Goal: Information Seeking & Learning: Learn about a topic

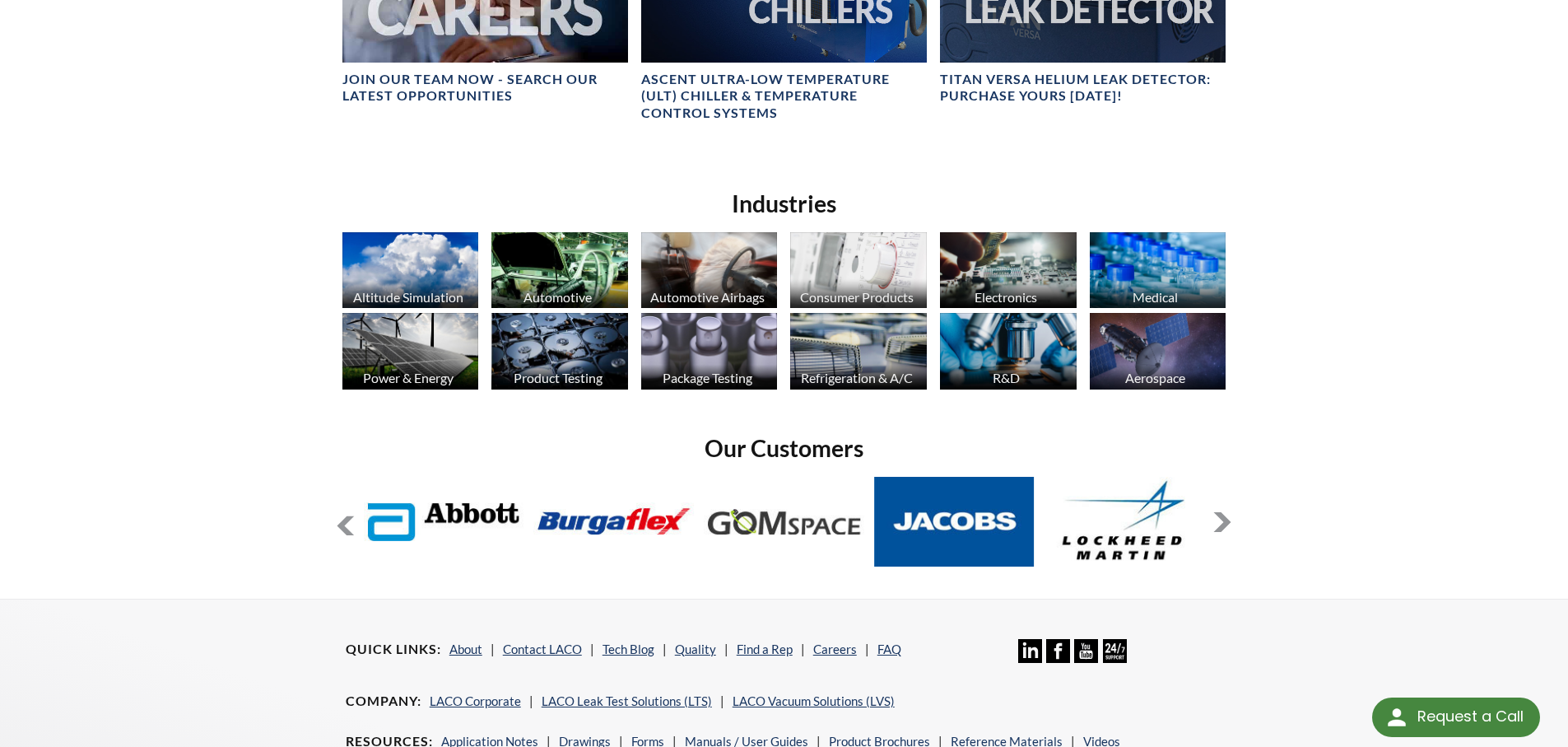
scroll to position [1346, 0]
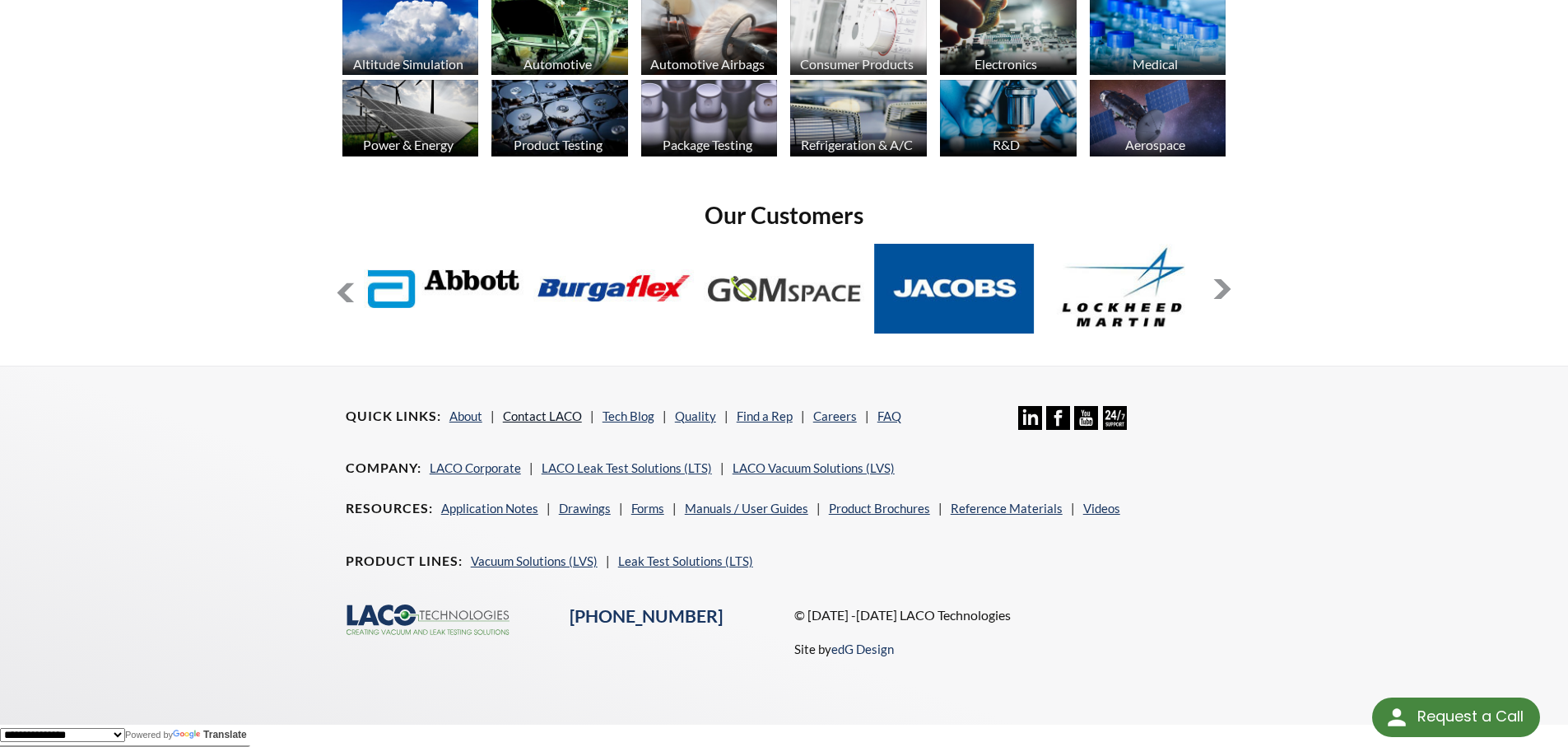
click at [549, 415] on link "Contact LACO" at bounding box center [542, 415] width 79 height 15
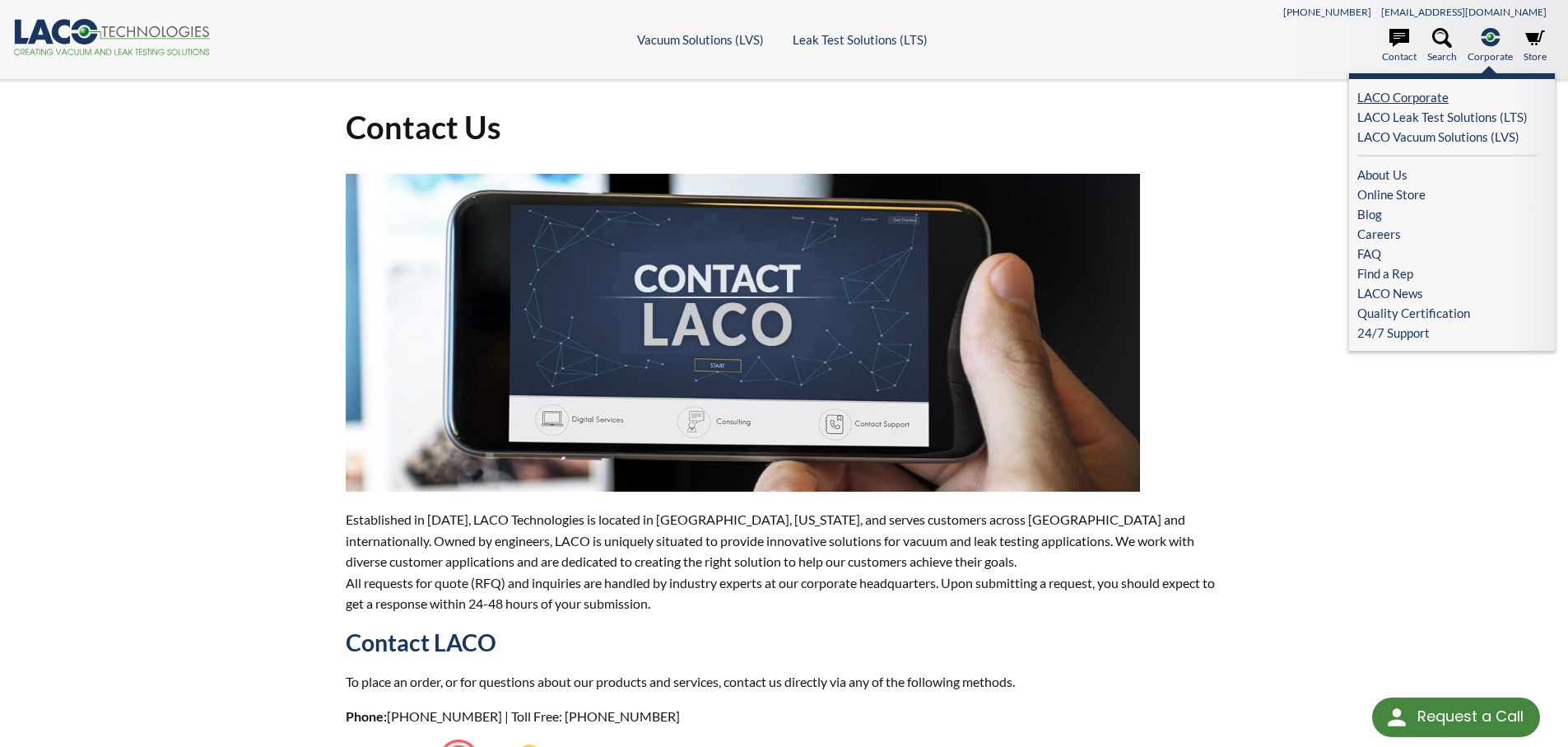
click at [1426, 95] on link "LACO Corporate" at bounding box center [1448, 97] width 181 height 20
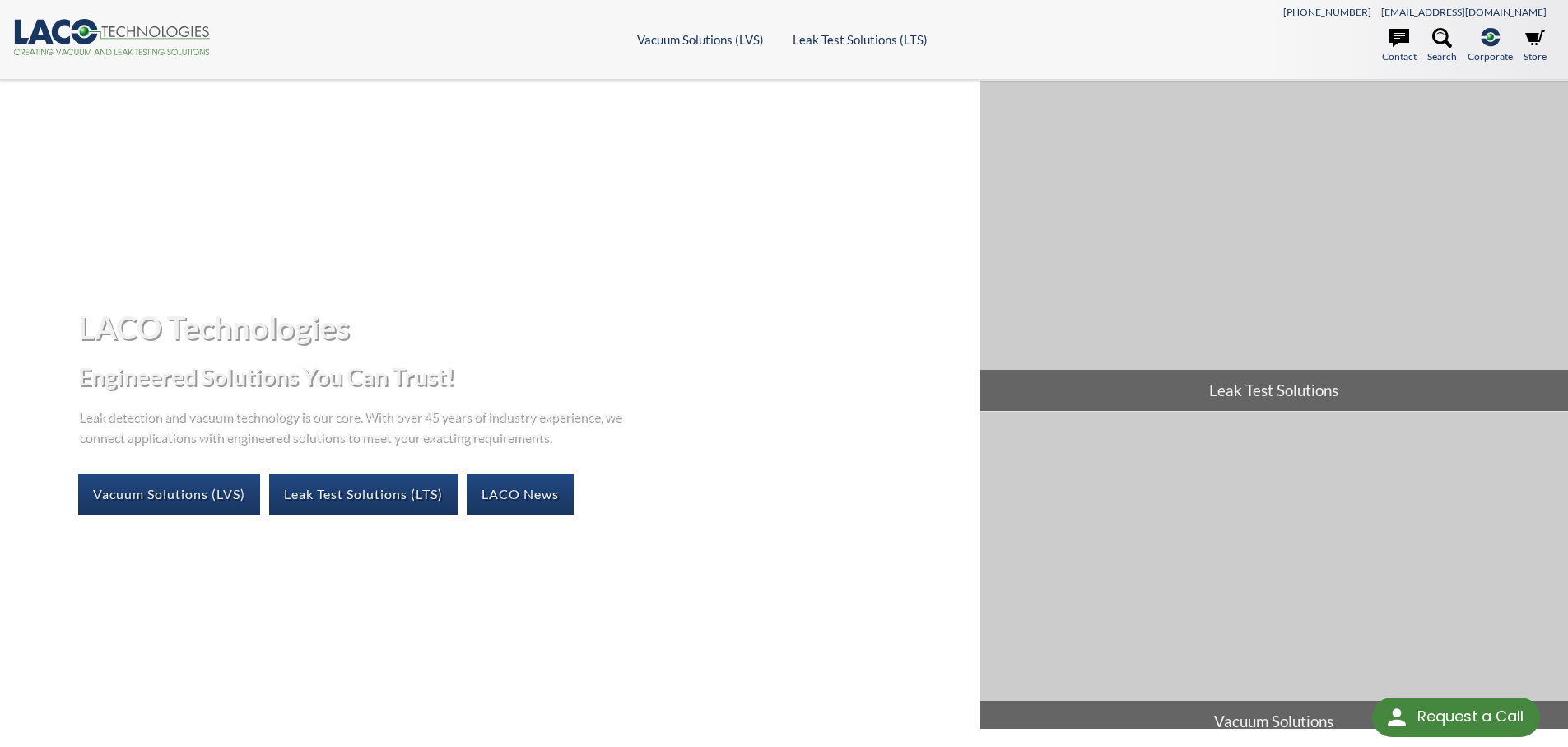
select select "Language Translate Widget"
click at [527, 489] on link "LACO News" at bounding box center [519, 494] width 107 height 41
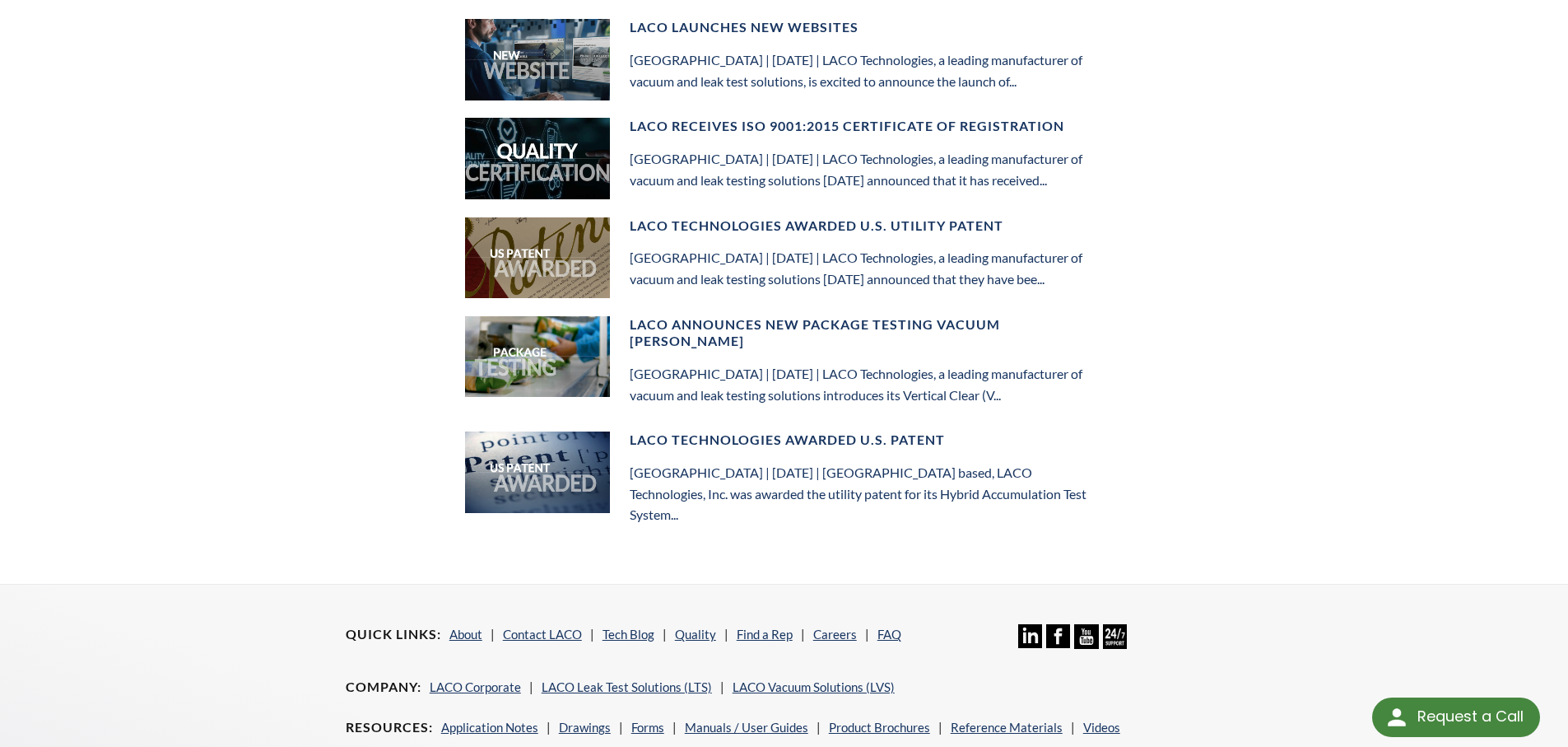
scroll to position [1070, 0]
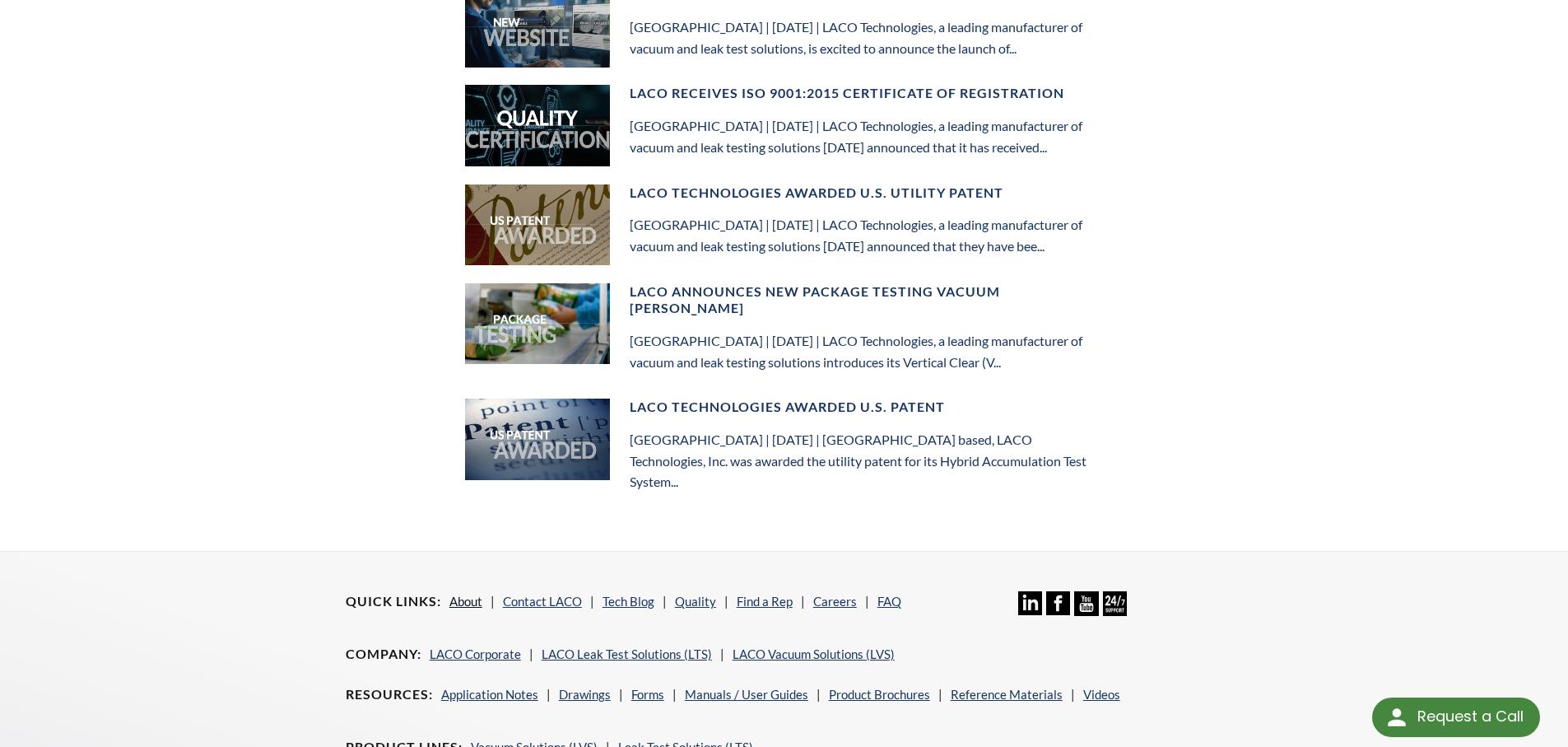
click at [464, 594] on link "About" at bounding box center [466, 601] width 33 height 15
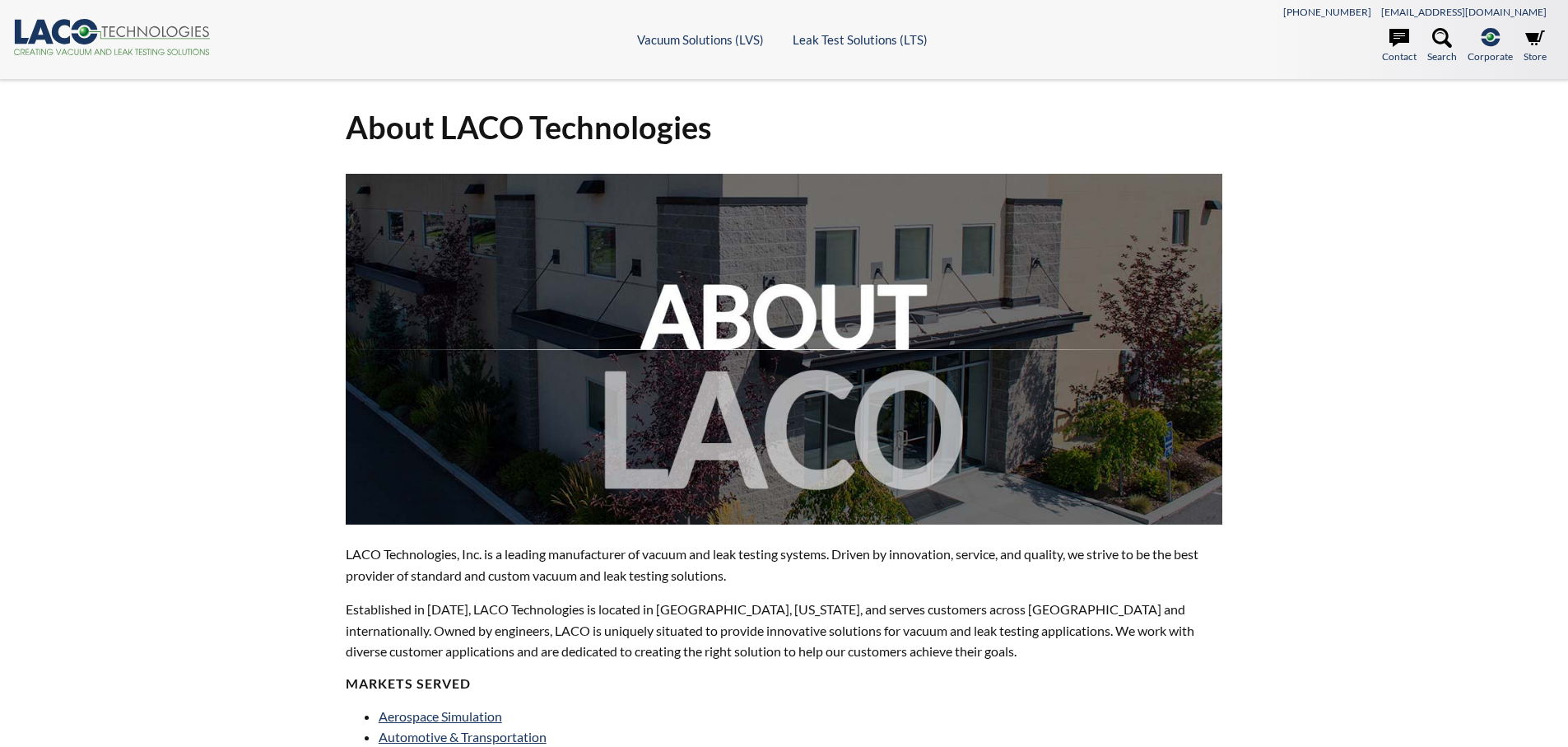
select select "Language Translate Widget"
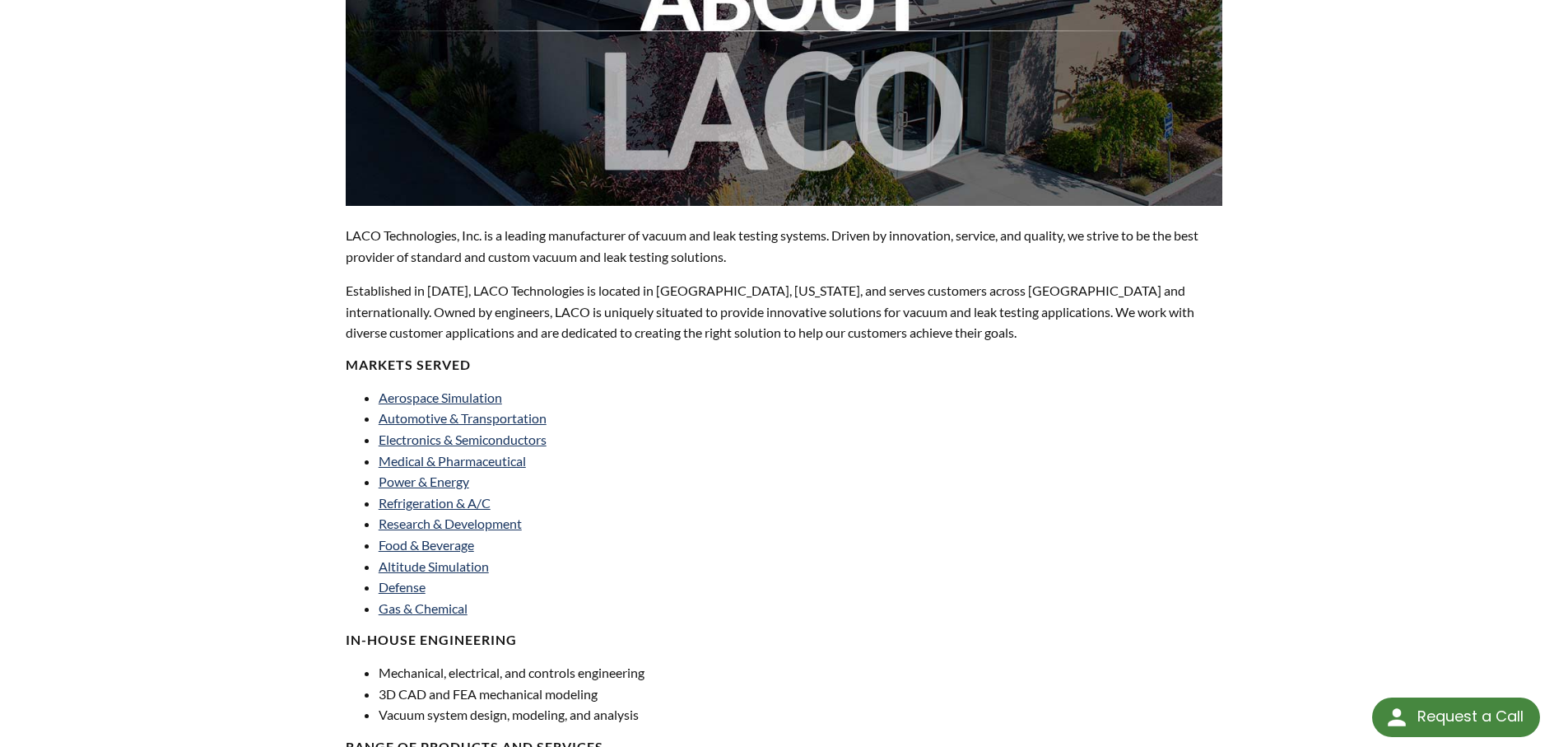
scroll to position [329, 0]
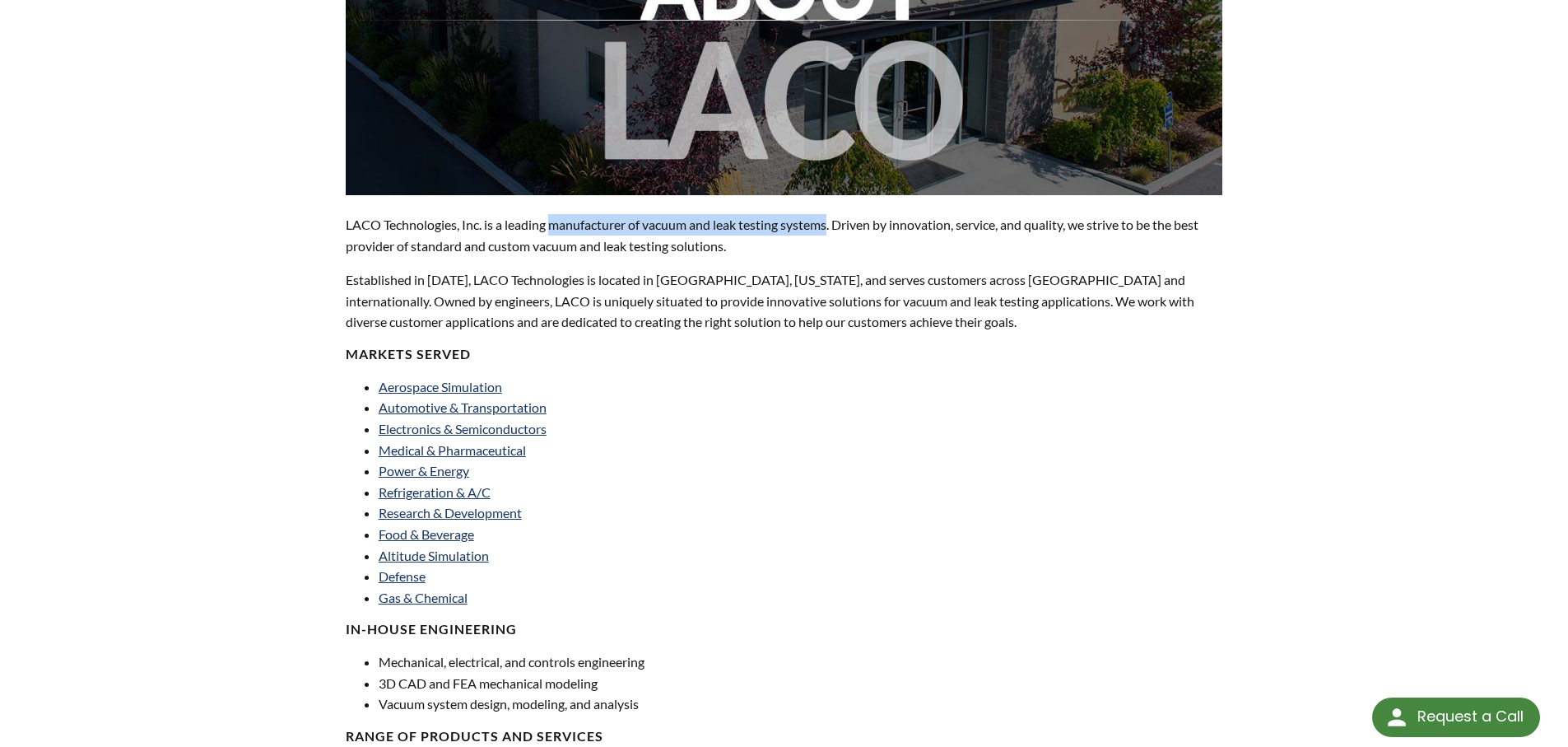
drag, startPoint x: 833, startPoint y: 224, endPoint x: 553, endPoint y: 216, distance: 280.1
click at [553, 216] on p "LACO Technologies, Inc. is a leading manufacturer of vacuum and leak testing sy…" at bounding box center [784, 235] width 877 height 42
copy p "manufacturer of vacuum and leak testing systems"
